Goal: Information Seeking & Learning: Understand process/instructions

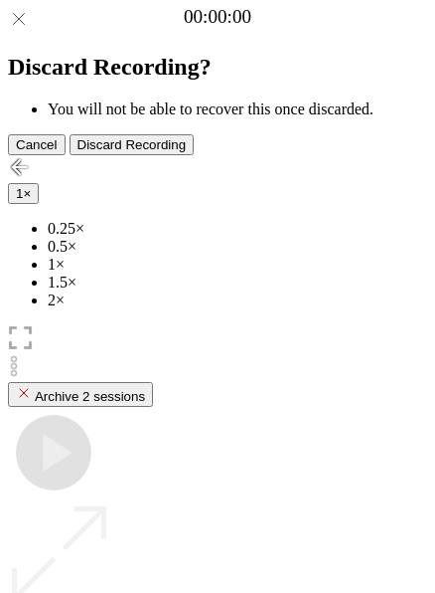
scroll to position [177, 0]
